Goal: Transaction & Acquisition: Purchase product/service

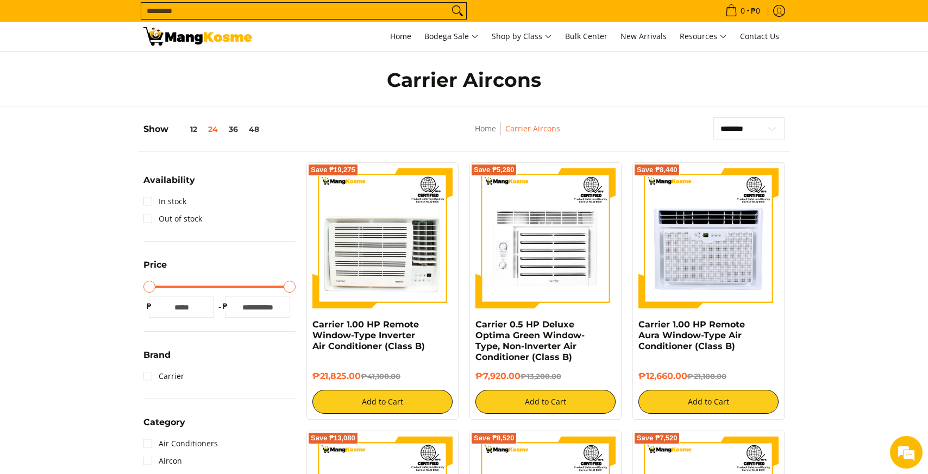
click at [360, 16] on input "Search..." at bounding box center [295, 11] width 308 height 16
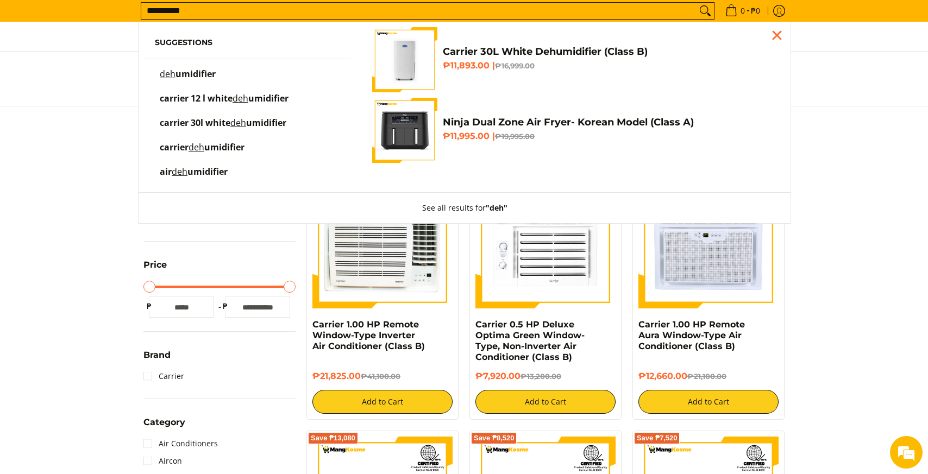
type input "**********"
click at [697, 3] on button "Search" at bounding box center [705, 11] width 17 height 16
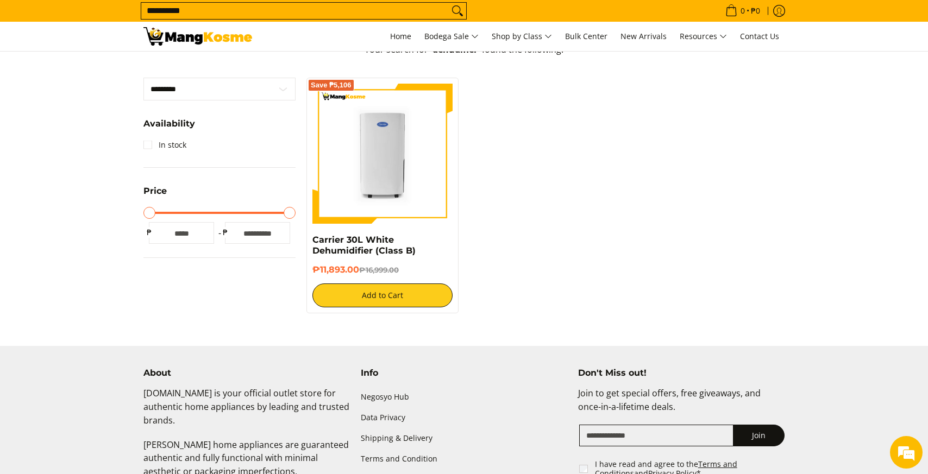
scroll to position [267, 0]
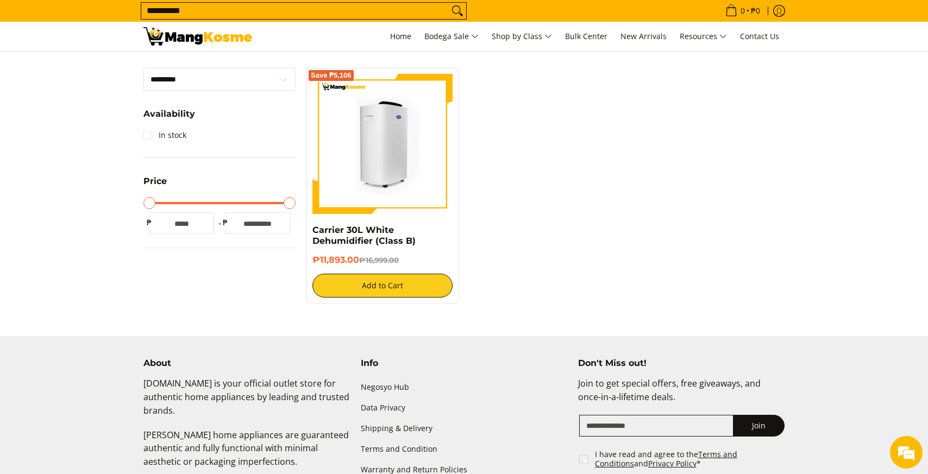
click at [418, 183] on img at bounding box center [382, 144] width 140 height 140
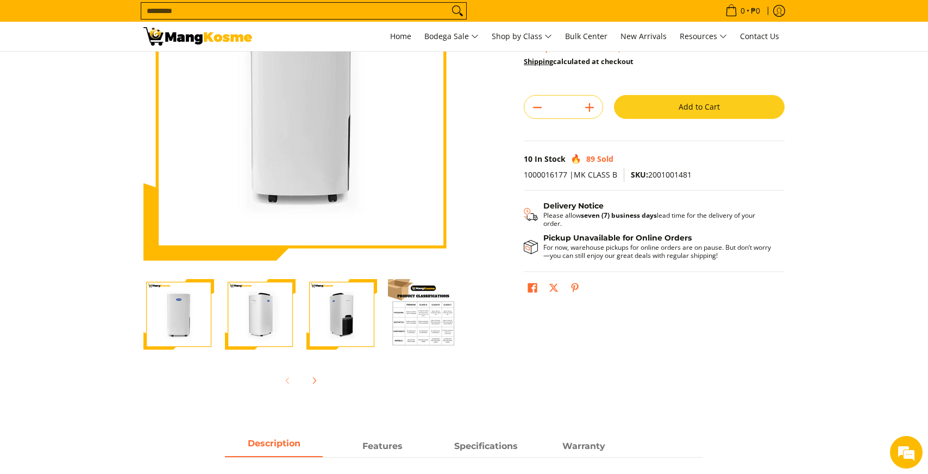
click at [263, 321] on img "Carrier 30L White Dehumidifier (Class B)-2" at bounding box center [260, 314] width 71 height 71
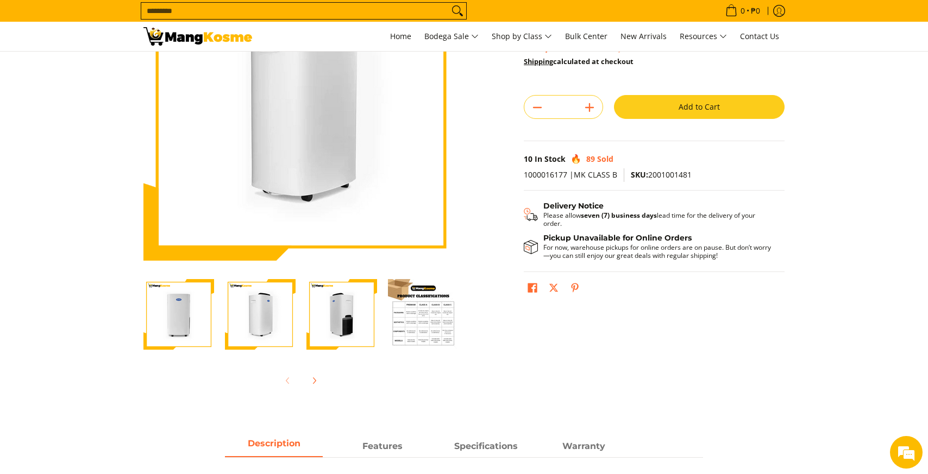
click at [198, 318] on img "carrier-30-liter-dehumidier-premium-full-view-mang-kosme" at bounding box center [178, 314] width 71 height 71
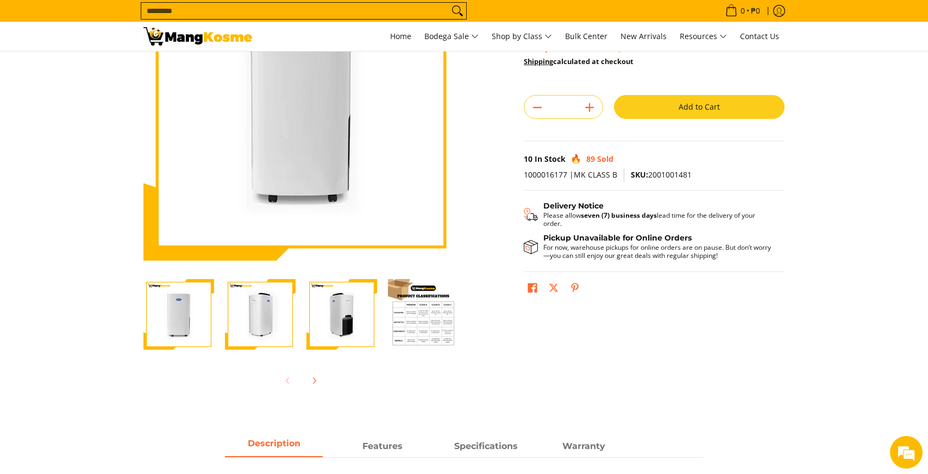
click at [411, 312] on img "Carrier 30L White Dehumidifier (Class B)-4" at bounding box center [423, 314] width 71 height 71
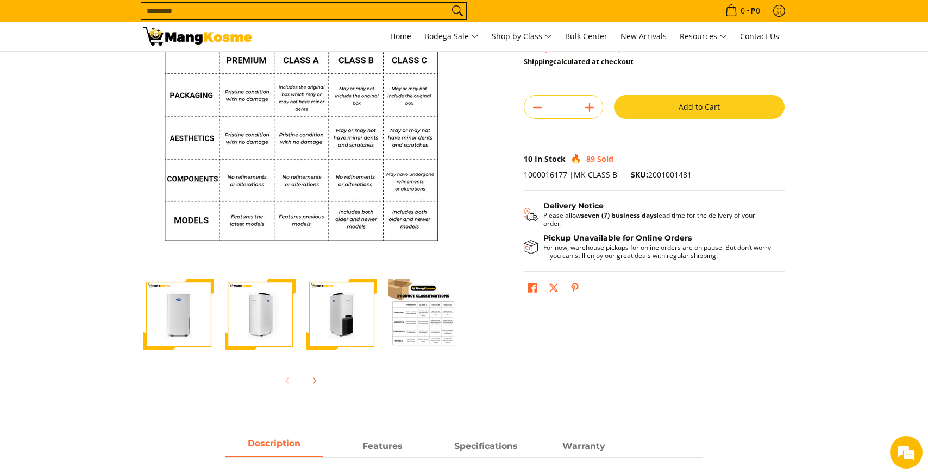
click at [428, 315] on img "Carrier 30L White Dehumidifier (Class B)-4" at bounding box center [423, 314] width 71 height 71
click at [468, 122] on div "Skip to Main Content Enable zoom Disable zoom Enable zoom Disable zoom Enable z…" at bounding box center [464, 178] width 652 height 464
